Goal: Check status: Check status

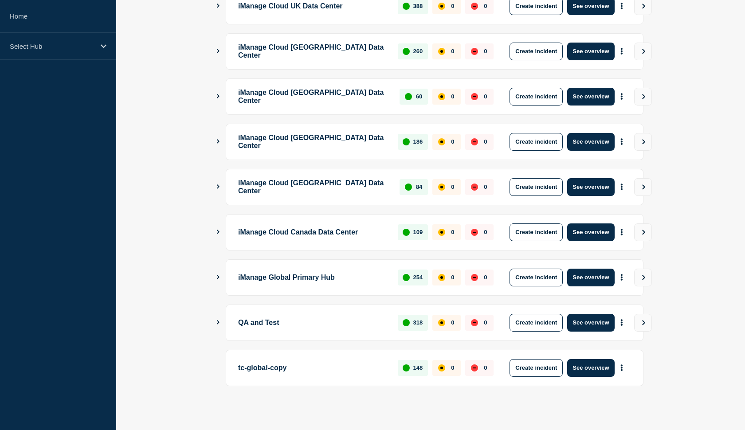
scroll to position [189, 0]
click at [219, 326] on button "Show Connected Hubs" at bounding box center [218, 322] width 4 height 7
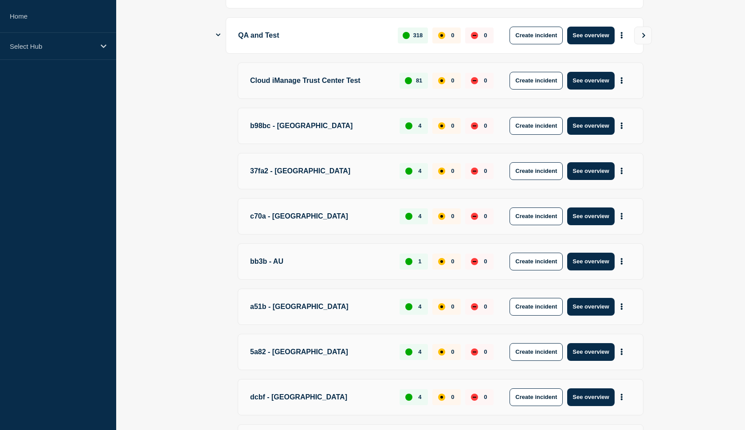
scroll to position [471, 0]
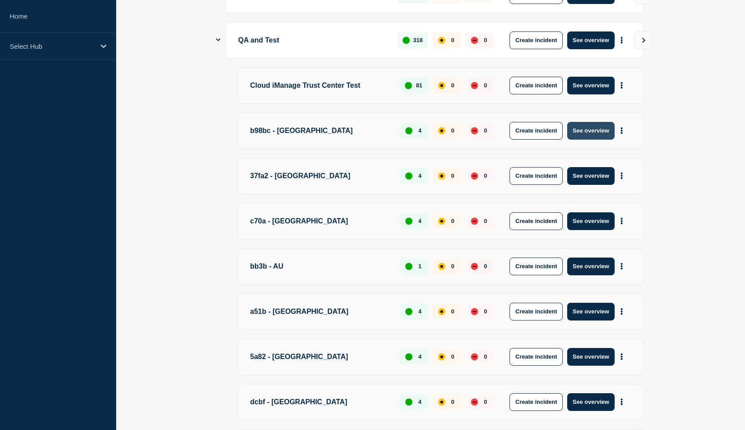
click at [597, 129] on button "See overview" at bounding box center [590, 131] width 47 height 18
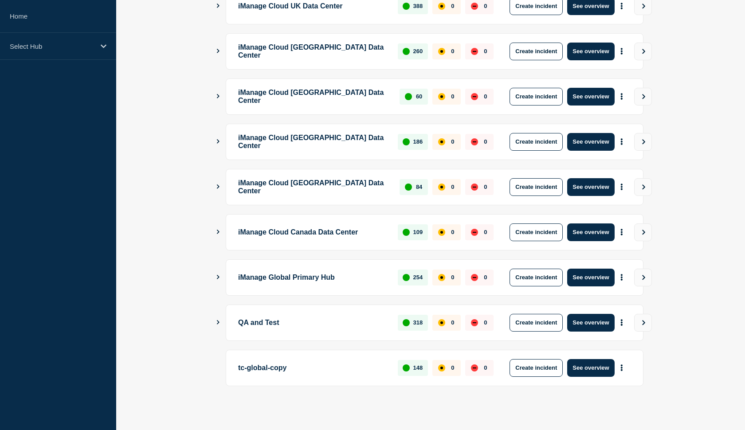
scroll to position [189, 0]
click at [217, 325] on button "Show Connected Hubs" at bounding box center [218, 322] width 4 height 7
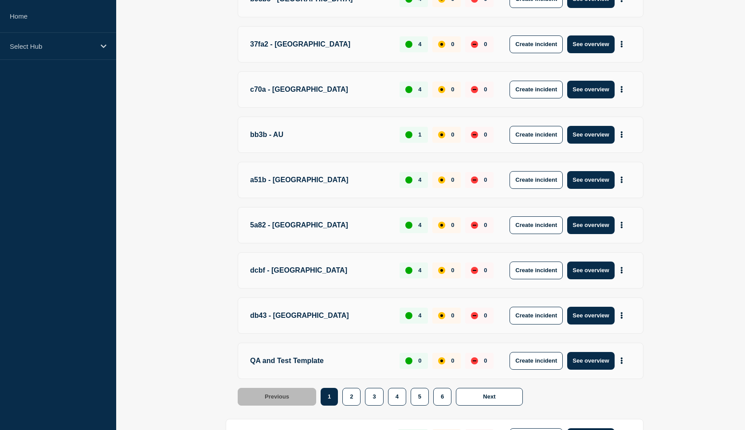
scroll to position [580, 0]
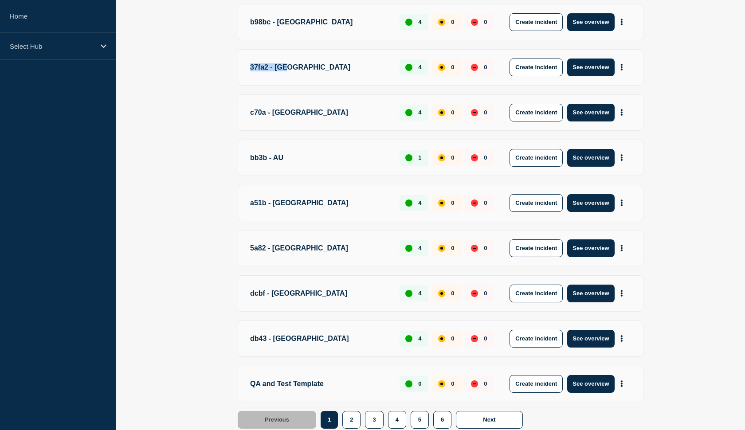
drag, startPoint x: 251, startPoint y: 65, endPoint x: 292, endPoint y: 75, distance: 42.3
click at [292, 75] on p "37fa2 - [GEOGRAPHIC_DATA]" at bounding box center [319, 68] width 139 height 18
click at [213, 246] on main "iManage Cloud US Data Center 1841 0 0 Create incident See overview iManage Clou…" at bounding box center [430, 29] width 629 height 985
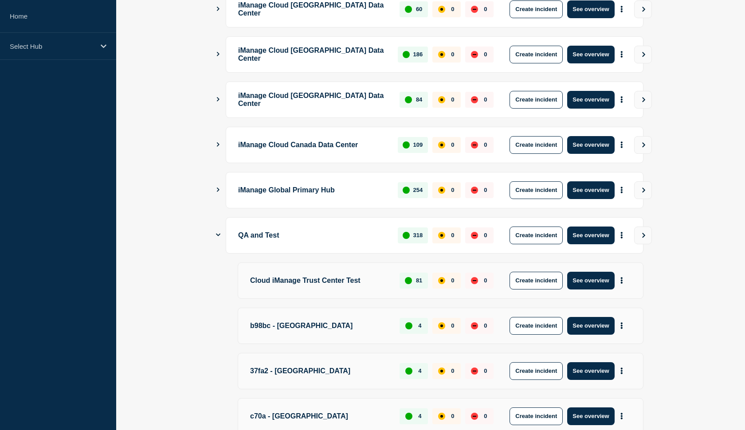
scroll to position [273, 0]
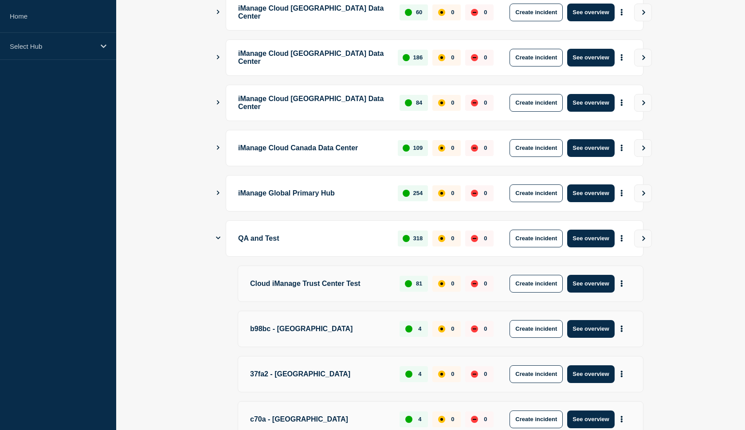
click at [220, 194] on icon "Show Connected Hubs" at bounding box center [218, 193] width 6 height 4
click at [219, 193] on icon "Show Connected Hubs" at bounding box center [218, 193] width 4 height 3
click at [216, 147] on icon "Show Connected Hubs" at bounding box center [218, 148] width 6 height 4
click at [216, 147] on icon "Show Connected Hubs" at bounding box center [218, 147] width 4 height 3
click at [217, 236] on icon "Show Connected Hubs" at bounding box center [218, 238] width 4 height 6
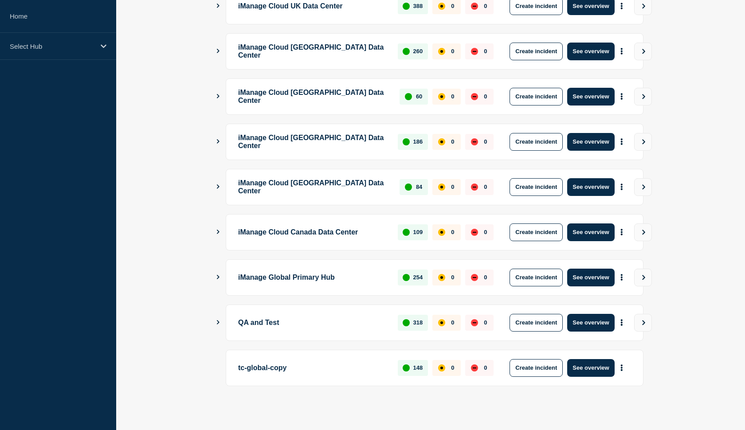
scroll to position [189, 0]
click at [220, 323] on icon "Show Connected Hubs" at bounding box center [218, 322] width 6 height 4
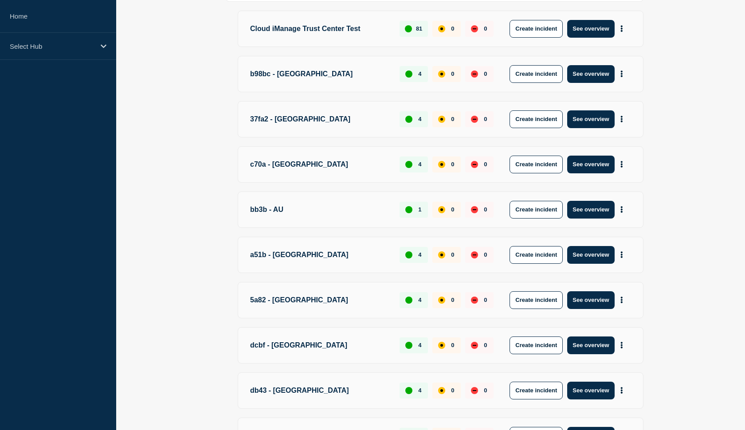
scroll to position [527, 0]
